Goal: Task Accomplishment & Management: Manage account settings

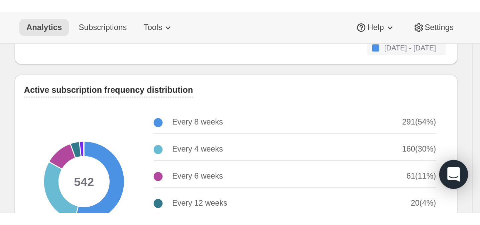
scroll to position [816, 0]
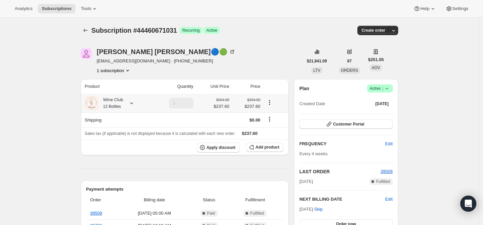
click at [134, 102] on icon at bounding box center [131, 103] width 7 height 7
click at [117, 143] on span "Edit box" at bounding box center [122, 143] width 16 height 5
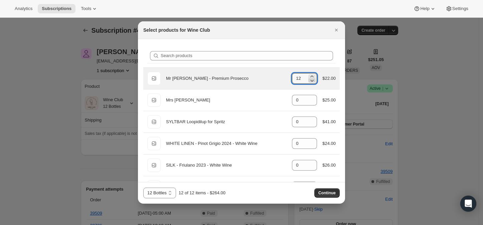
click at [311, 80] on icon ":re1:" at bounding box center [312, 81] width 3 height 2
type input "11"
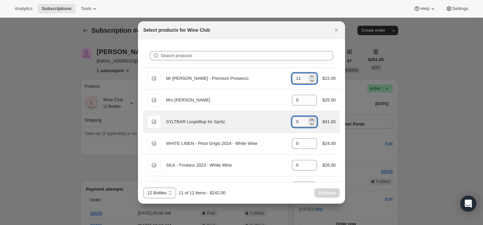
click at [309, 120] on icon ":re1:" at bounding box center [312, 120] width 7 height 7
type input "1"
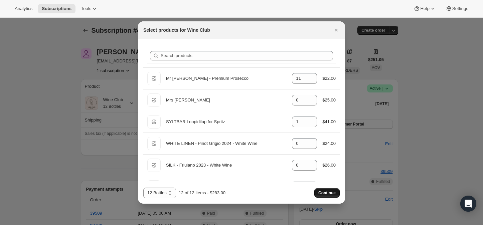
click at [324, 191] on span "Continue" at bounding box center [326, 192] width 17 height 5
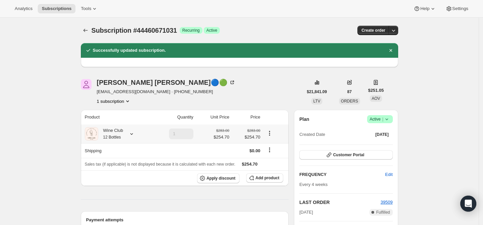
click at [134, 134] on icon at bounding box center [131, 134] width 7 height 7
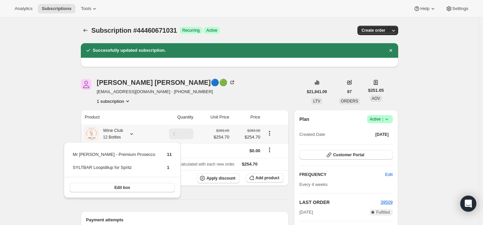
click at [134, 134] on icon at bounding box center [131, 134] width 7 height 7
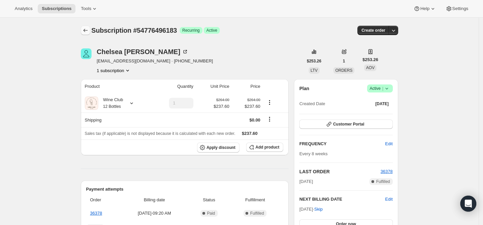
click at [85, 29] on icon "Subscriptions" at bounding box center [85, 30] width 7 height 7
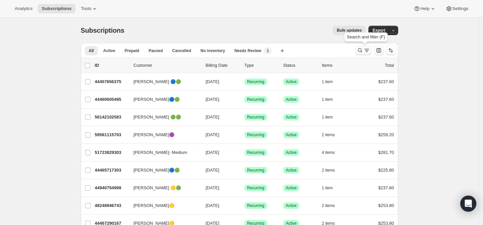
click at [361, 50] on icon "Search and filter results" at bounding box center [360, 50] width 7 height 7
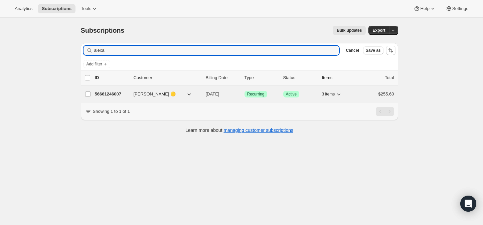
type input "alexa"
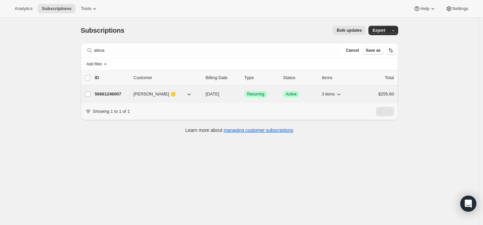
click at [118, 92] on p "56661246007" at bounding box center [111, 94] width 33 height 7
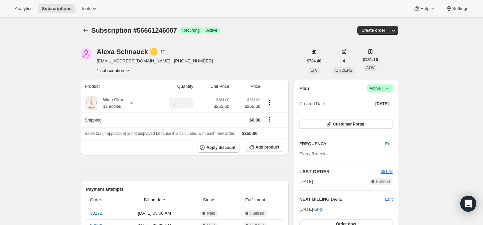
click at [390, 88] on icon at bounding box center [386, 88] width 7 height 7
click at [387, 110] on span "Cancel subscription" at bounding box center [382, 112] width 38 height 5
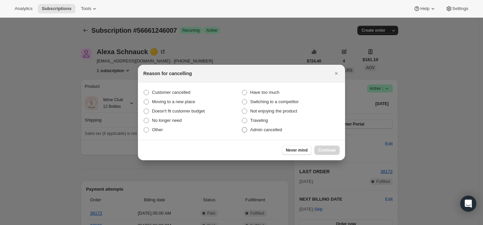
click at [243, 129] on span ":rpi:" at bounding box center [244, 129] width 5 height 5
click at [242, 128] on input "Admin cancelled" at bounding box center [242, 127] width 0 height 0
radio input "true"
drag, startPoint x: 324, startPoint y: 150, endPoint x: 294, endPoint y: 141, distance: 30.7
click at [324, 150] on span "Continue" at bounding box center [326, 150] width 17 height 5
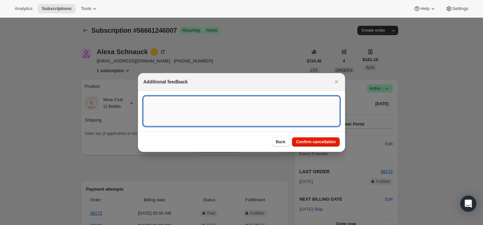
click at [195, 111] on textarea ":rpi:" at bounding box center [241, 111] width 196 height 30
paste textarea "Alexa Schnauck 🟡 Today at 8:11 AM Hi, I may sign up again or buy a la carte. I …"
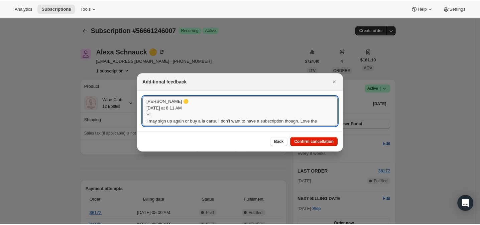
scroll to position [1, 0]
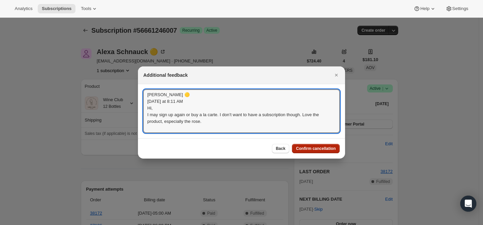
type textarea "Alexa Schnauck 🟡 Today at 8:11 AM Hi, I may sign up again or buy a la carte. I …"
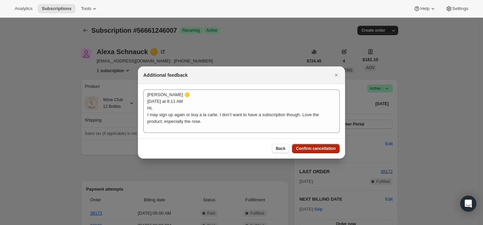
click at [310, 145] on button "Confirm cancellation" at bounding box center [316, 148] width 48 height 9
